Goal: Information Seeking & Learning: Learn about a topic

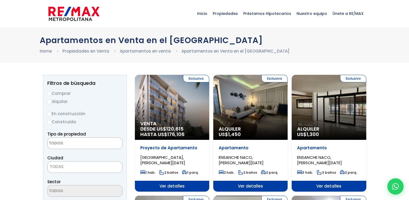
select select
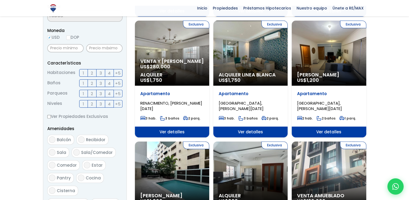
scroll to position [349, 0]
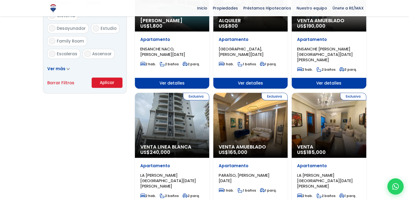
click at [176, 116] on div "Exclusiva Venta Linea Blanca US$ 240,000" at bounding box center [172, 125] width 74 height 65
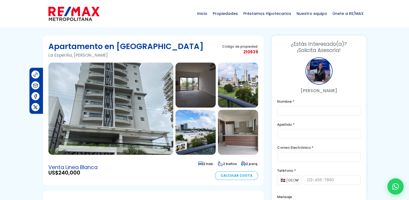
click at [199, 76] on img at bounding box center [196, 84] width 40 height 45
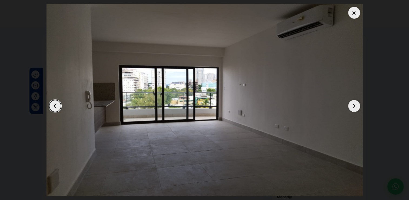
click at [353, 103] on div "Next slide" at bounding box center [354, 106] width 12 height 12
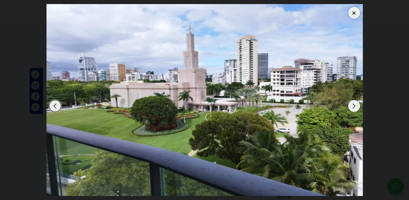
click at [353, 103] on div "Next slide" at bounding box center [354, 106] width 12 height 12
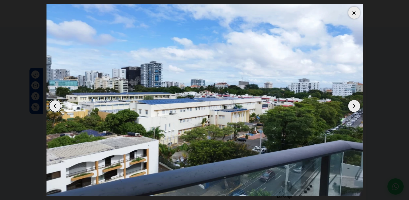
click at [353, 103] on div "Next slide" at bounding box center [354, 106] width 12 height 12
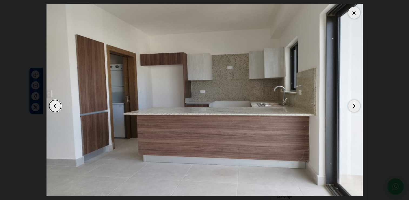
click at [353, 103] on div "Next slide" at bounding box center [354, 106] width 12 height 12
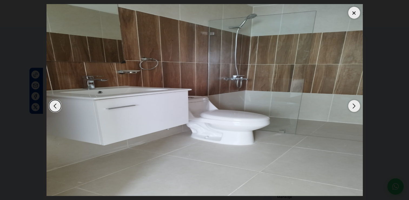
click at [353, 103] on div "Next slide" at bounding box center [354, 106] width 12 height 12
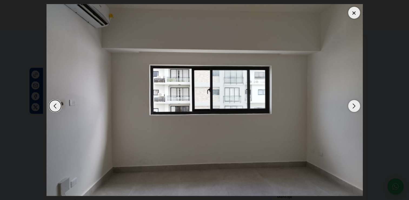
click at [353, 103] on div "Next slide" at bounding box center [354, 106] width 12 height 12
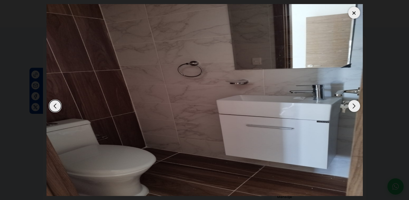
click at [353, 103] on div "Next slide" at bounding box center [354, 106] width 12 height 12
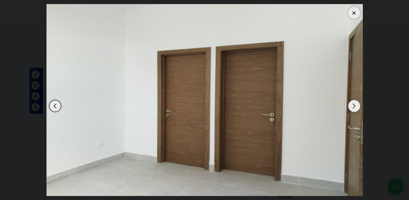
click at [353, 103] on div "Next slide" at bounding box center [354, 106] width 12 height 12
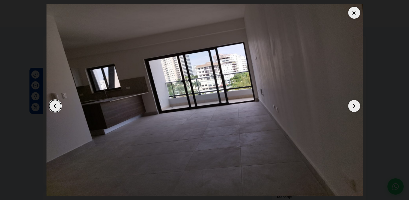
click at [353, 103] on div "Next slide" at bounding box center [354, 106] width 12 height 12
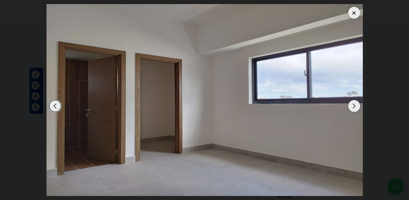
click at [353, 103] on div "Next slide" at bounding box center [354, 106] width 12 height 12
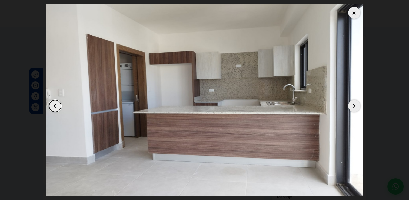
click at [353, 103] on div "Next slide" at bounding box center [354, 106] width 12 height 12
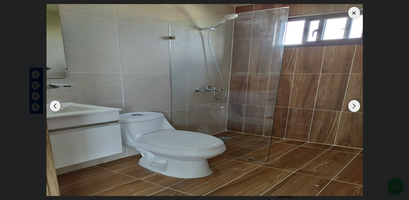
click at [353, 103] on div "Next slide" at bounding box center [354, 106] width 12 height 12
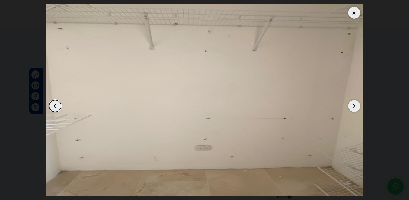
click at [353, 103] on div "Next slide" at bounding box center [354, 106] width 12 height 12
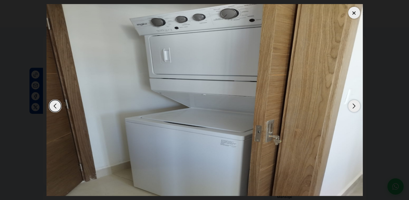
click at [353, 103] on div "Next slide" at bounding box center [354, 106] width 12 height 12
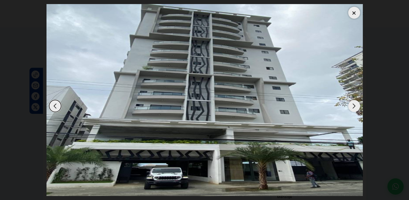
click at [353, 103] on div "Next slide" at bounding box center [354, 106] width 12 height 12
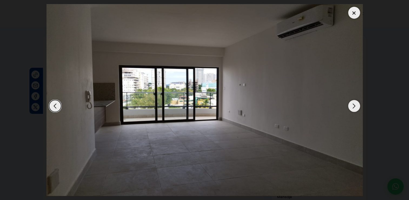
click at [354, 103] on div "Next slide" at bounding box center [354, 106] width 12 height 12
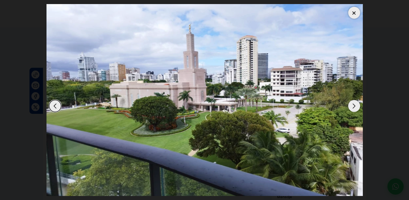
click at [355, 103] on div "Next slide" at bounding box center [354, 106] width 12 height 12
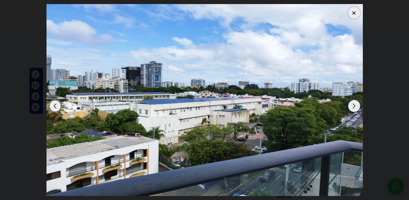
click at [355, 103] on div "Next slide" at bounding box center [354, 106] width 12 height 12
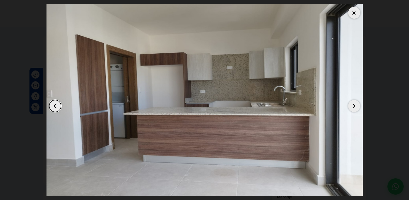
click at [355, 103] on div "Next slide" at bounding box center [354, 106] width 12 height 12
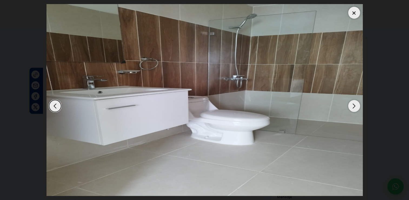
click at [355, 103] on div "Next slide" at bounding box center [354, 106] width 12 height 12
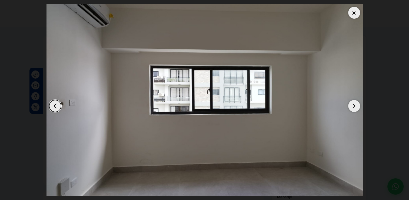
click at [354, 103] on div "Next slide" at bounding box center [354, 106] width 12 height 12
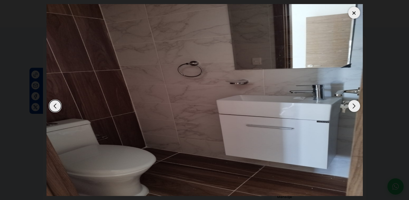
click at [354, 103] on div "Next slide" at bounding box center [354, 106] width 12 height 12
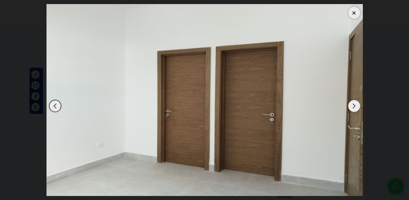
click at [354, 103] on div "Next slide" at bounding box center [354, 106] width 12 height 12
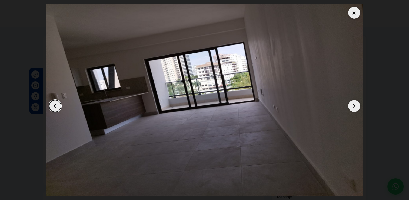
click at [354, 103] on div "Next slide" at bounding box center [354, 106] width 12 height 12
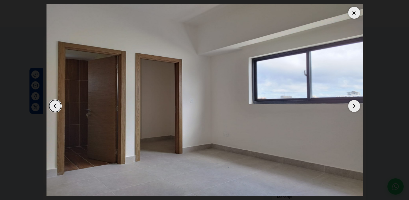
click at [354, 103] on div "Next slide" at bounding box center [354, 106] width 12 height 12
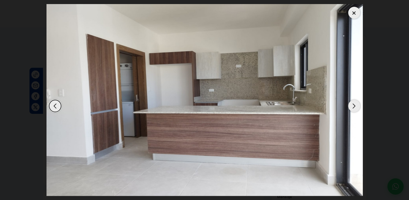
click at [354, 103] on div "Next slide" at bounding box center [354, 106] width 12 height 12
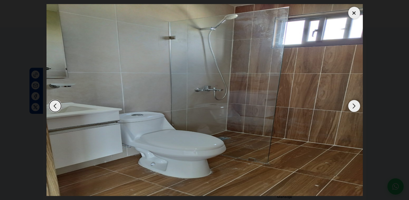
click at [55, 103] on div "Previous slide" at bounding box center [55, 106] width 12 height 12
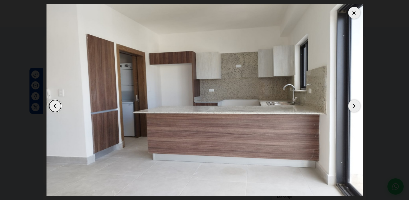
click at [55, 103] on div "Previous slide" at bounding box center [55, 106] width 12 height 12
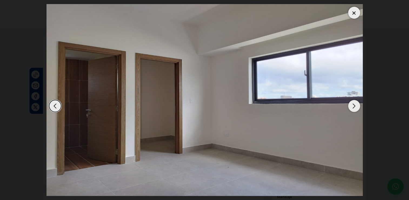
click at [55, 103] on div "Previous slide" at bounding box center [55, 106] width 12 height 12
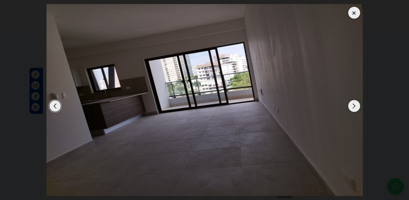
click at [354, 10] on div at bounding box center [354, 13] width 12 height 12
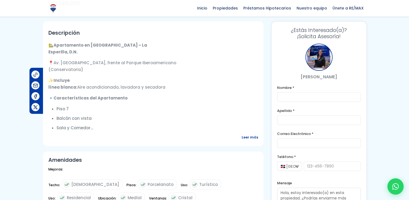
scroll to position [143, 0]
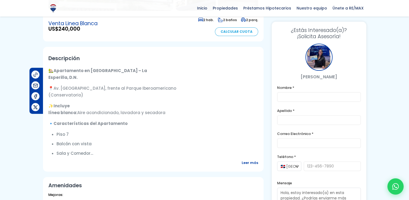
click at [252, 160] on span "Leer más" at bounding box center [250, 162] width 17 height 7
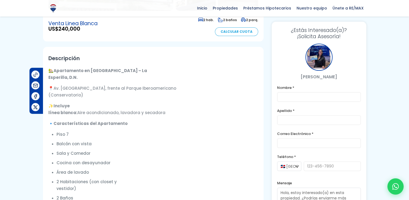
scroll to position [318, 0]
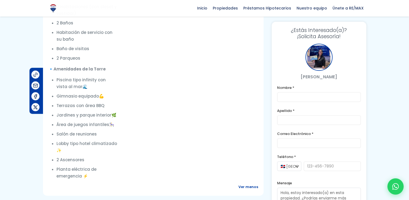
click at [249, 185] on span "Ver menos" at bounding box center [249, 186] width 20 height 7
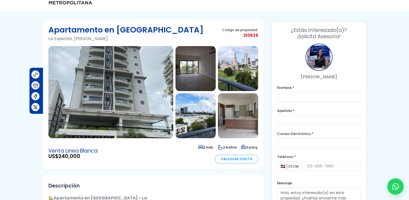
scroll to position [2, 0]
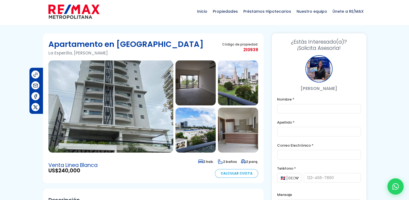
click at [145, 99] on img at bounding box center [110, 106] width 125 height 92
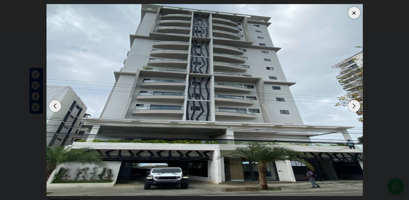
click at [353, 104] on div "Next slide" at bounding box center [354, 106] width 12 height 12
click at [56, 102] on div "Previous slide" at bounding box center [55, 106] width 12 height 12
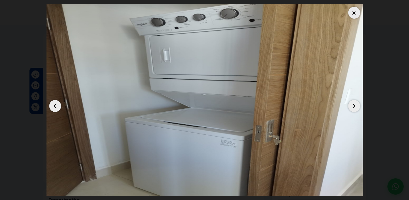
click at [56, 102] on div "Previous slide" at bounding box center [55, 106] width 12 height 12
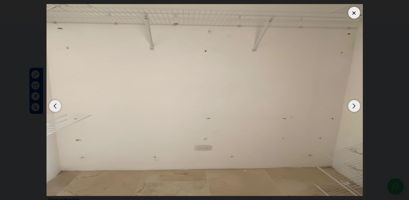
click at [56, 102] on div "Previous slide" at bounding box center [55, 106] width 12 height 12
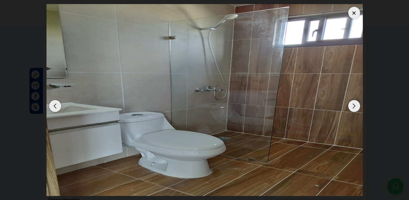
click at [56, 102] on div "Previous slide" at bounding box center [55, 106] width 12 height 12
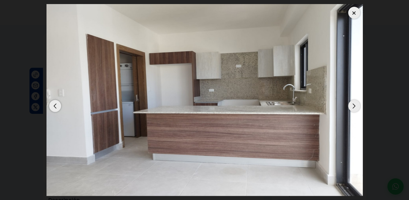
click at [56, 102] on div "Previous slide" at bounding box center [55, 106] width 12 height 12
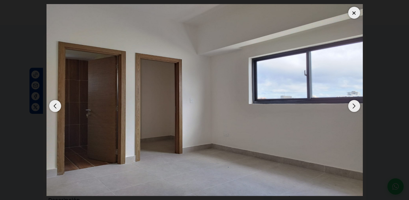
click at [56, 102] on div "Previous slide" at bounding box center [55, 106] width 12 height 12
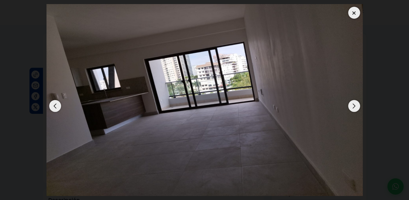
click at [56, 102] on div "Previous slide" at bounding box center [55, 106] width 12 height 12
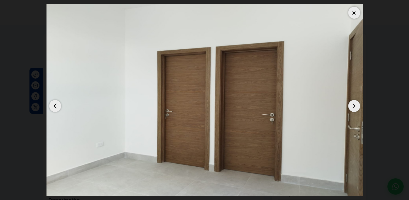
click at [56, 102] on div "Previous slide" at bounding box center [55, 106] width 12 height 12
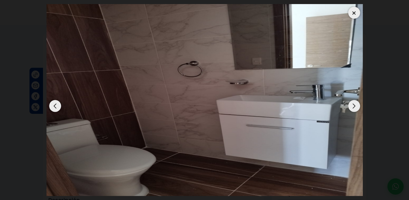
click at [56, 102] on div "Previous slide" at bounding box center [55, 106] width 12 height 12
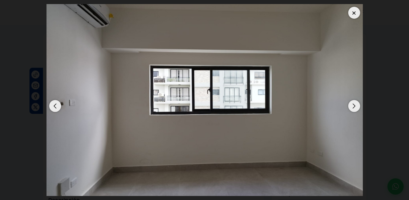
click at [56, 102] on div "Previous slide" at bounding box center [55, 106] width 12 height 12
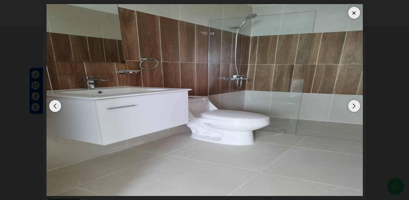
click at [56, 102] on div "Previous slide" at bounding box center [55, 106] width 12 height 12
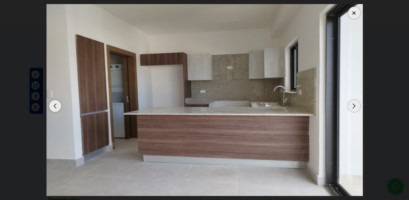
click at [56, 102] on div "Previous slide" at bounding box center [55, 106] width 12 height 12
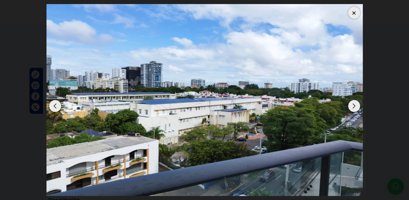
click at [56, 102] on div "Previous slide" at bounding box center [55, 106] width 12 height 12
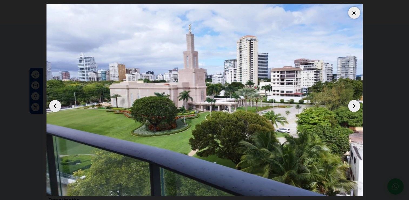
click at [354, 103] on div "Next slide" at bounding box center [354, 106] width 12 height 12
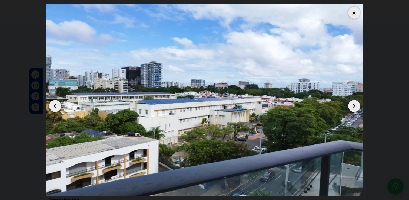
click at [354, 103] on div "Next slide" at bounding box center [354, 106] width 12 height 12
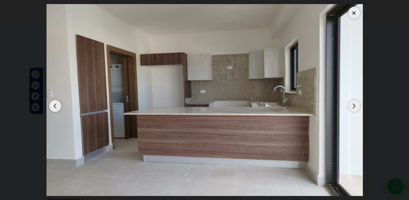
click at [354, 103] on div "Next slide" at bounding box center [354, 106] width 12 height 12
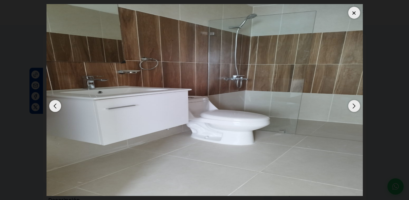
click at [354, 103] on div "Next slide" at bounding box center [354, 106] width 12 height 12
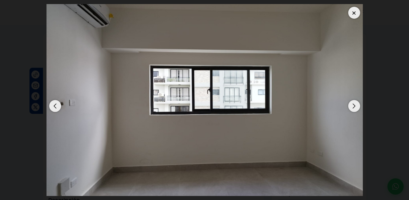
click at [354, 103] on div "Next slide" at bounding box center [354, 106] width 12 height 12
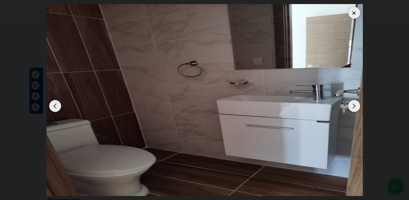
click at [354, 103] on div "Next slide" at bounding box center [354, 106] width 12 height 12
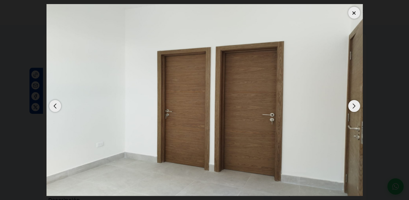
click at [354, 103] on div "Next slide" at bounding box center [354, 106] width 12 height 12
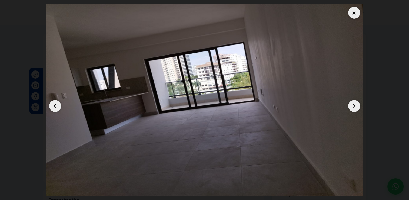
click at [354, 103] on div "Next slide" at bounding box center [354, 106] width 12 height 12
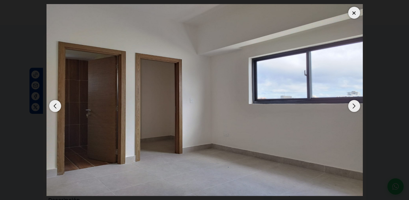
click at [354, 103] on div "Next slide" at bounding box center [354, 106] width 12 height 12
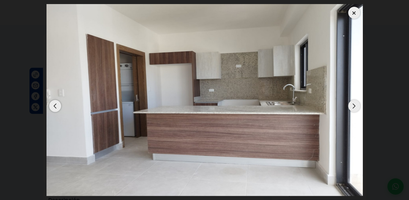
click at [354, 103] on div "Next slide" at bounding box center [354, 106] width 12 height 12
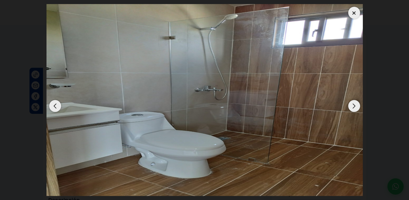
click at [354, 103] on div "Next slide" at bounding box center [354, 106] width 12 height 12
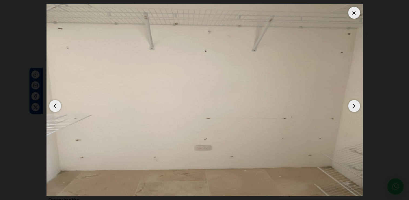
click at [354, 103] on div "Next slide" at bounding box center [354, 106] width 12 height 12
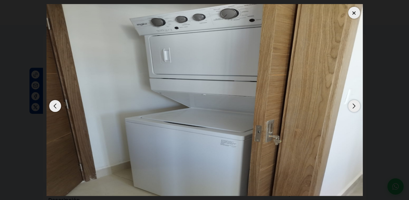
click at [354, 103] on div "Next slide" at bounding box center [354, 106] width 12 height 12
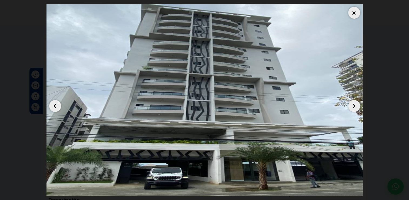
click at [353, 8] on div at bounding box center [354, 13] width 12 height 12
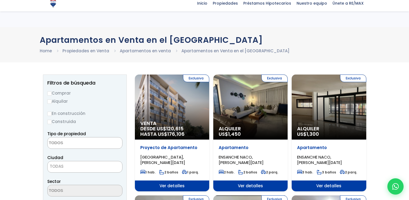
select select
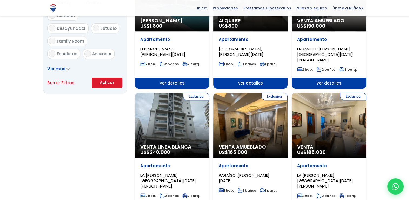
scroll to position [524, 0]
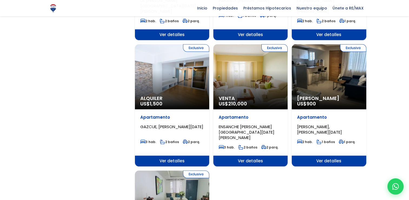
click at [250, 58] on div "Exclusiva Venta US$ 210,000" at bounding box center [250, 76] width 74 height 65
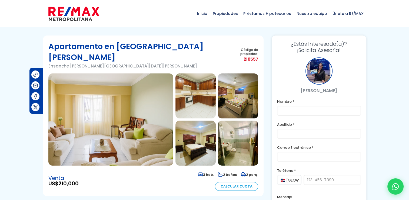
click at [185, 88] on img at bounding box center [196, 95] width 40 height 45
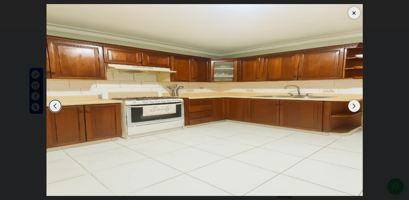
click at [355, 103] on div "Next slide" at bounding box center [354, 106] width 12 height 12
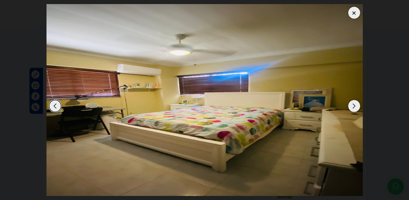
click at [355, 103] on div "Next slide" at bounding box center [354, 106] width 12 height 12
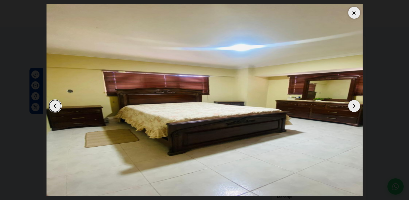
click at [355, 103] on div "Next slide" at bounding box center [354, 106] width 12 height 12
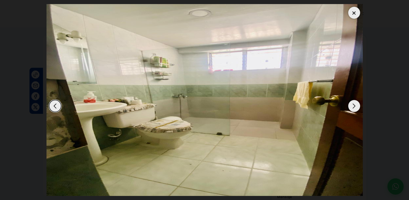
click at [355, 103] on div "Next slide" at bounding box center [354, 106] width 12 height 12
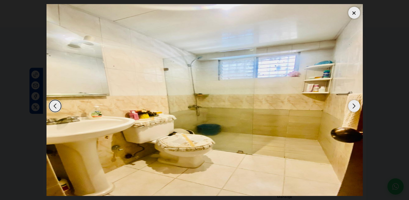
click at [355, 103] on div "Next slide" at bounding box center [354, 106] width 12 height 12
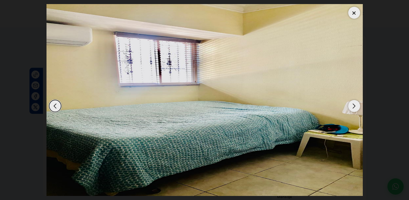
click at [355, 103] on div "Next slide" at bounding box center [354, 106] width 12 height 12
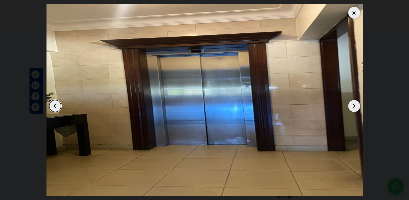
click at [355, 103] on div "Next slide" at bounding box center [354, 106] width 12 height 12
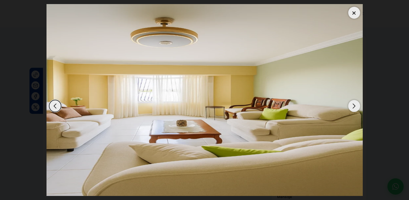
click at [355, 103] on div "Next slide" at bounding box center [354, 106] width 12 height 12
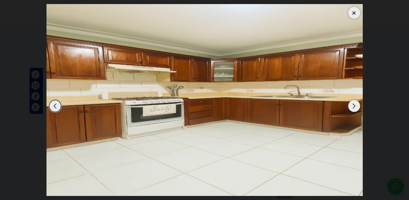
click at [355, 103] on div "Next slide" at bounding box center [354, 106] width 12 height 12
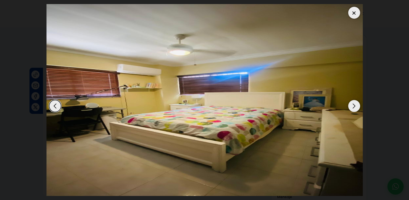
click at [355, 103] on div "Next slide" at bounding box center [354, 106] width 12 height 12
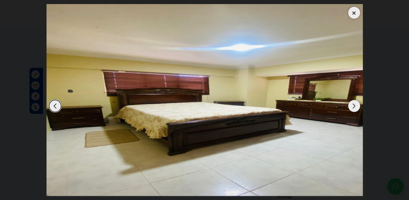
click at [355, 103] on div "Next slide" at bounding box center [354, 106] width 12 height 12
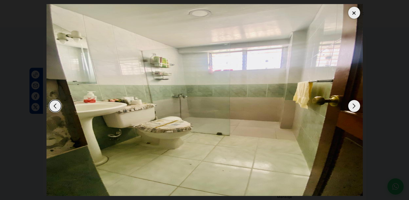
click at [354, 11] on div at bounding box center [354, 13] width 12 height 12
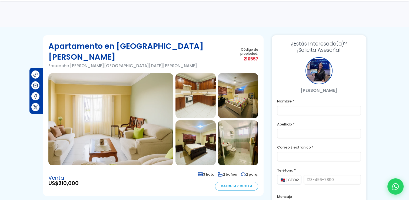
scroll to position [174, 0]
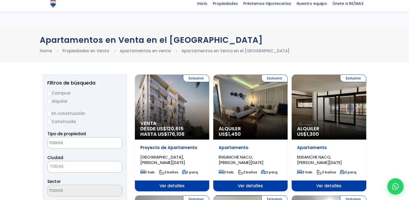
select select
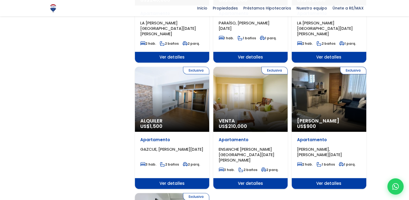
scroll to position [497, 0]
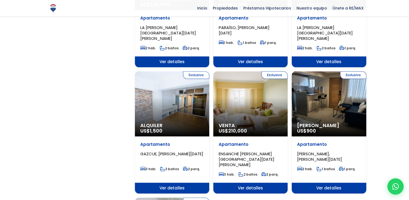
click at [256, 73] on div "Exclusiva Venta US$ 210,000" at bounding box center [250, 103] width 74 height 65
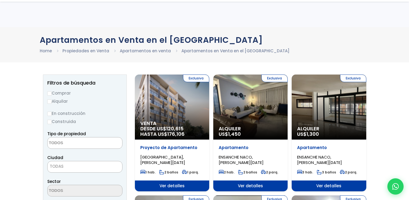
select select
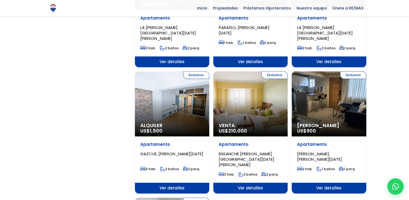
scroll to position [497, 0]
click at [12, 4] on div "Inicio Propiedades Préstamos Hipotecarios Calculadora de préstamos Nuestro equi…" at bounding box center [204, 8] width 409 height 16
